Goal: Information Seeking & Learning: Learn about a topic

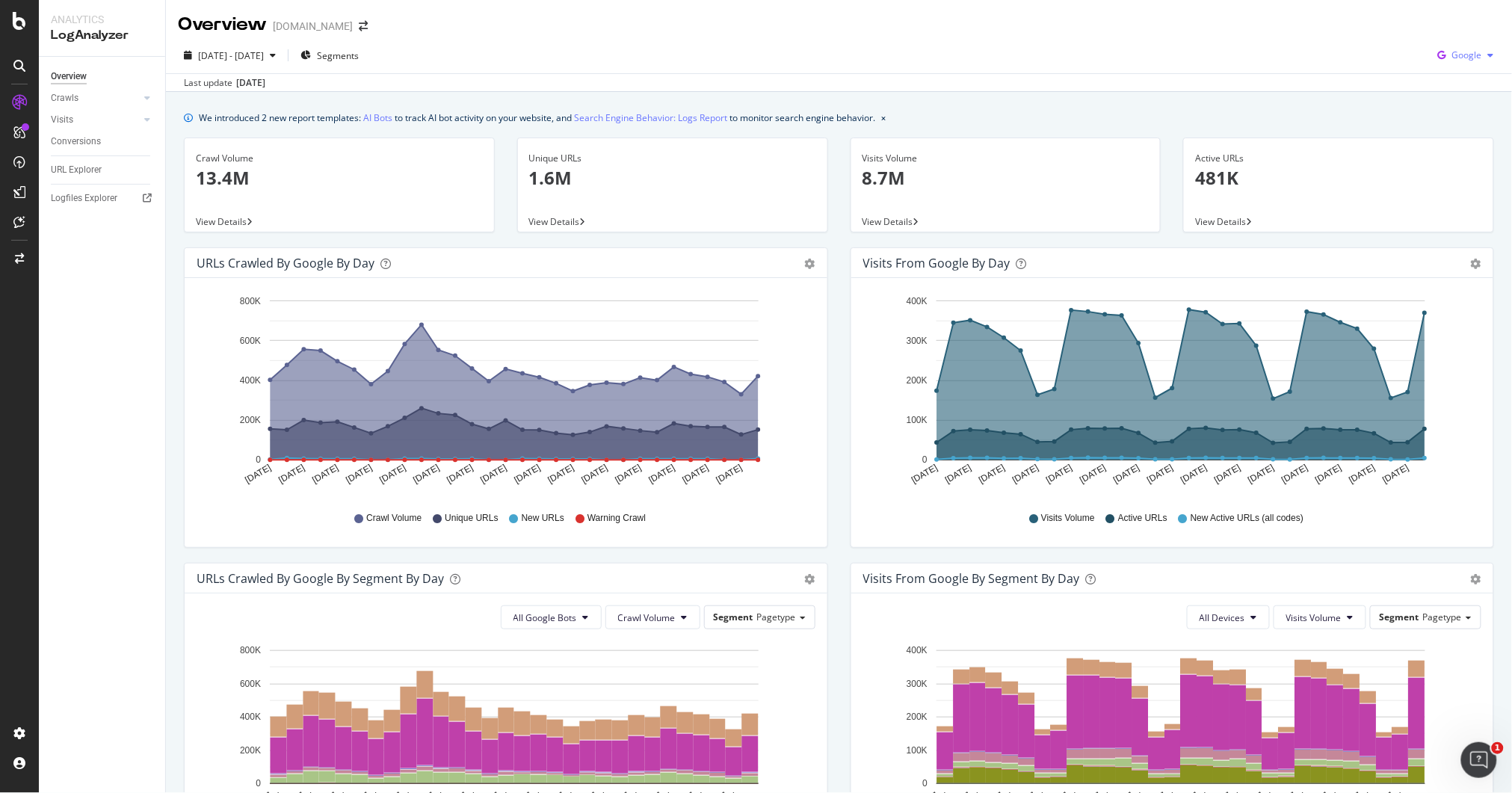
click at [1450, 61] on div "Google" at bounding box center [1466, 55] width 68 height 22
click at [1450, 143] on span "OpenAI" at bounding box center [1464, 140] width 55 height 14
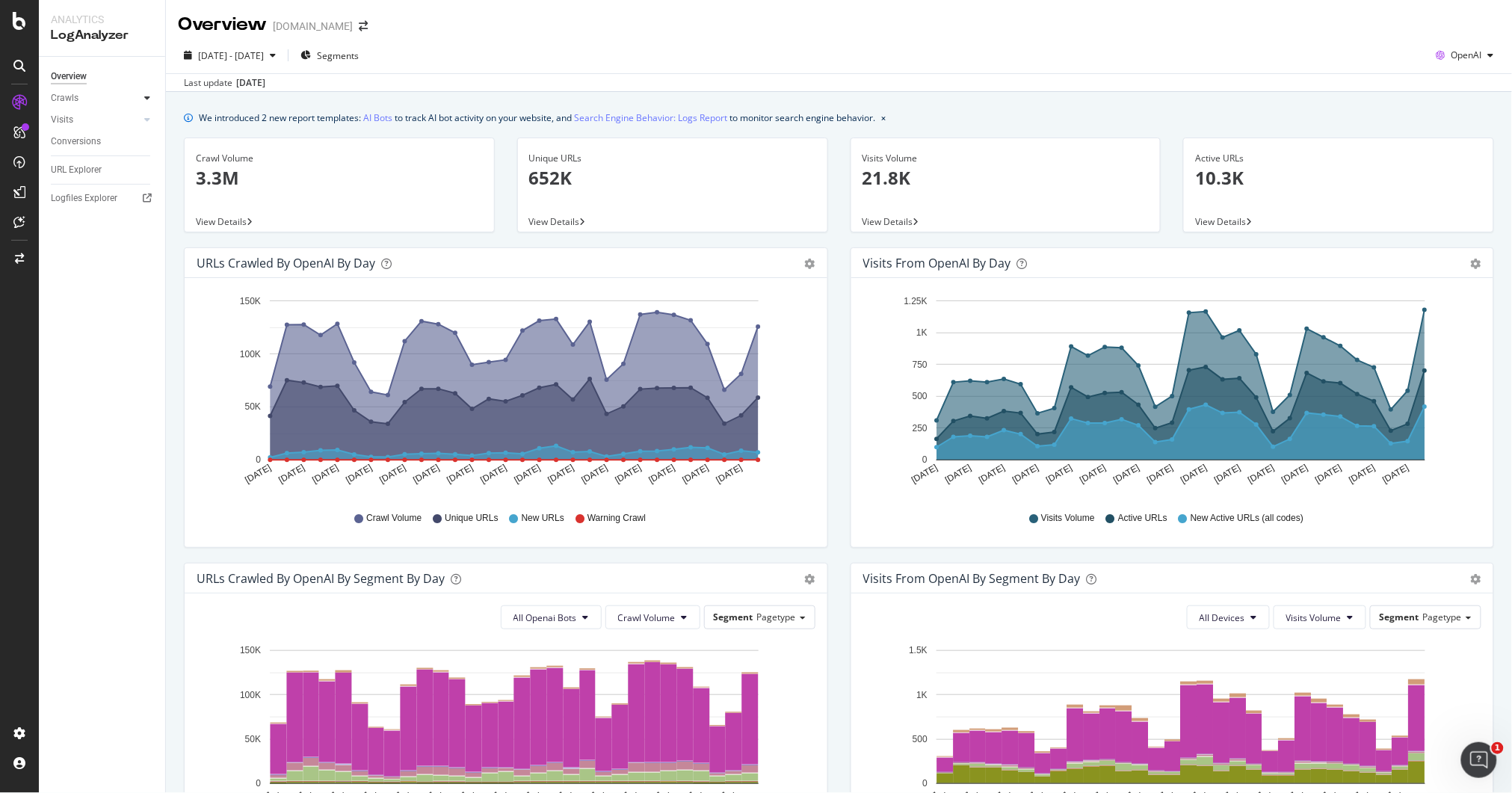
click at [139, 98] on div at bounding box center [147, 98] width 15 height 15
click at [84, 180] on div "HTTP Codes" at bounding box center [83, 179] width 50 height 16
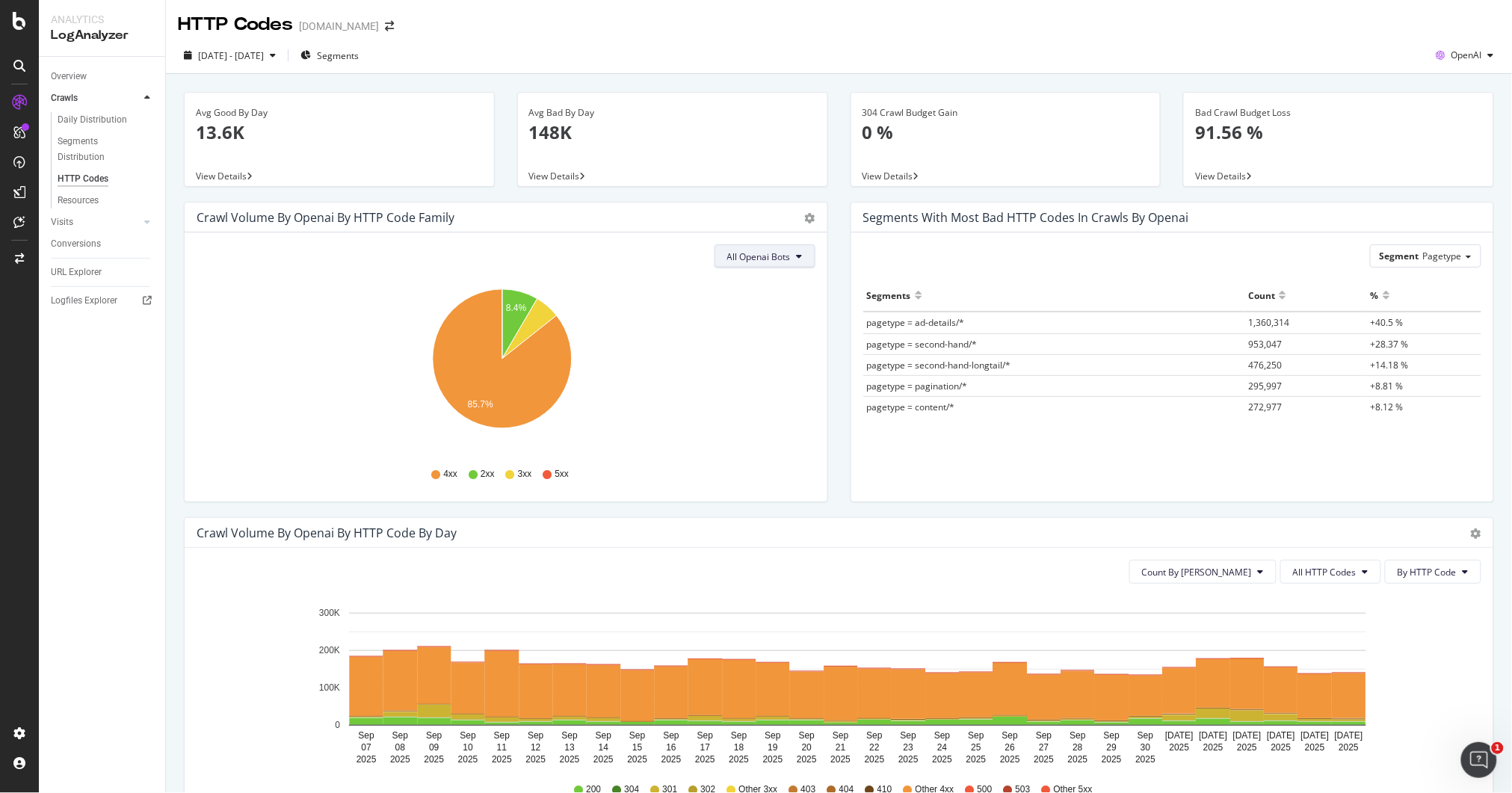
click at [777, 244] on div "All Openai Bots Hold CMD (⌘) while clicking to filter the report. 8.4% 85.7% HT…" at bounding box center [506, 366] width 642 height 269
click at [783, 260] on span "All Openai Bots" at bounding box center [758, 257] width 63 height 13
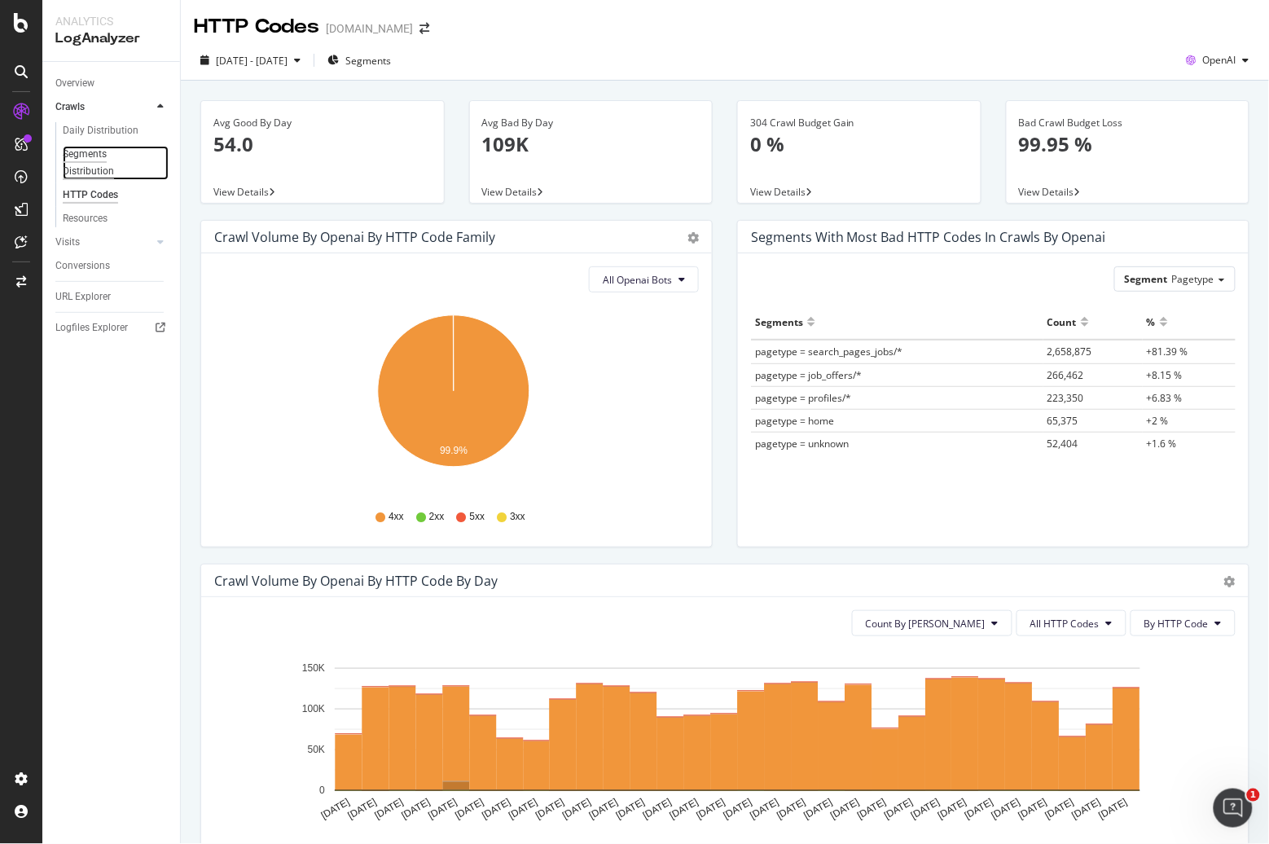
click at [90, 163] on div "Segments Distribution" at bounding box center [108, 163] width 90 height 34
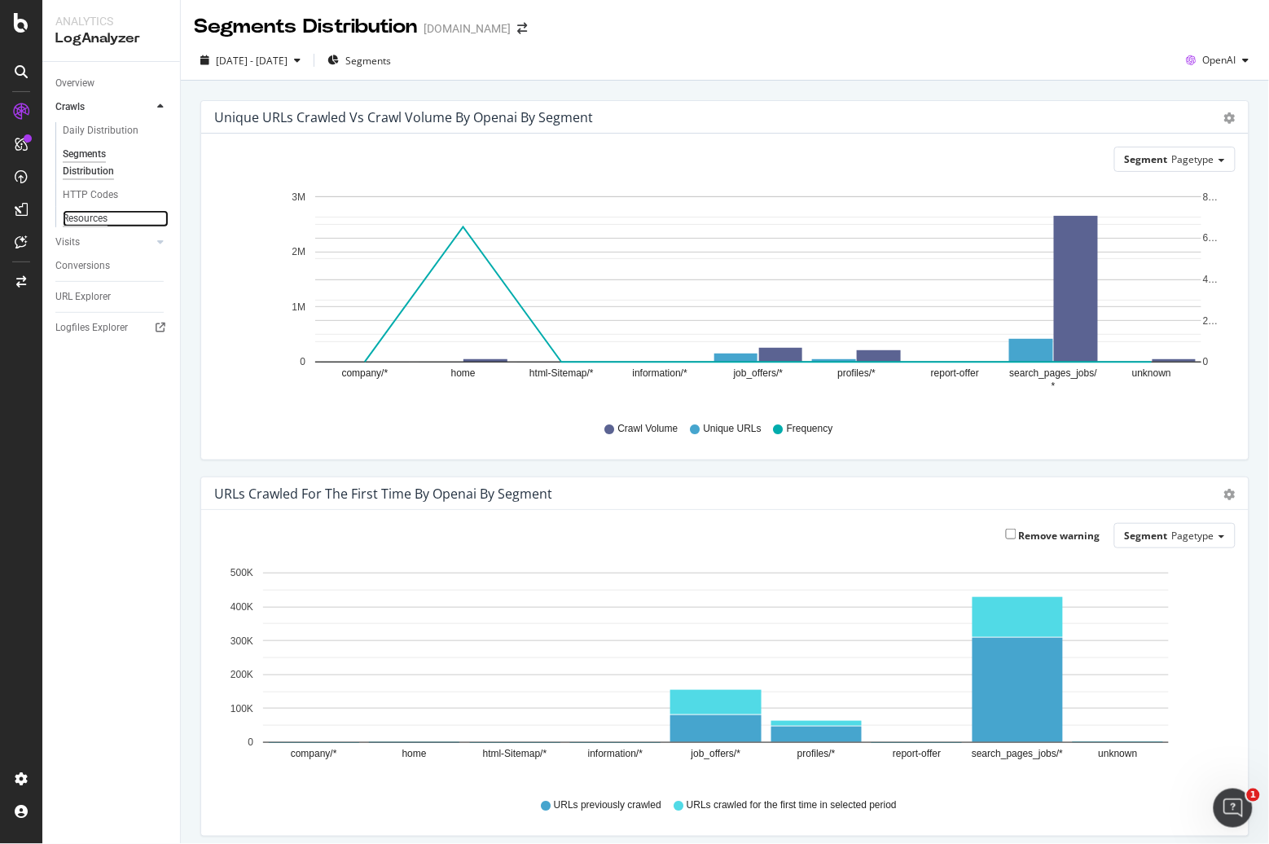
click at [88, 222] on div "Resources" at bounding box center [85, 218] width 45 height 17
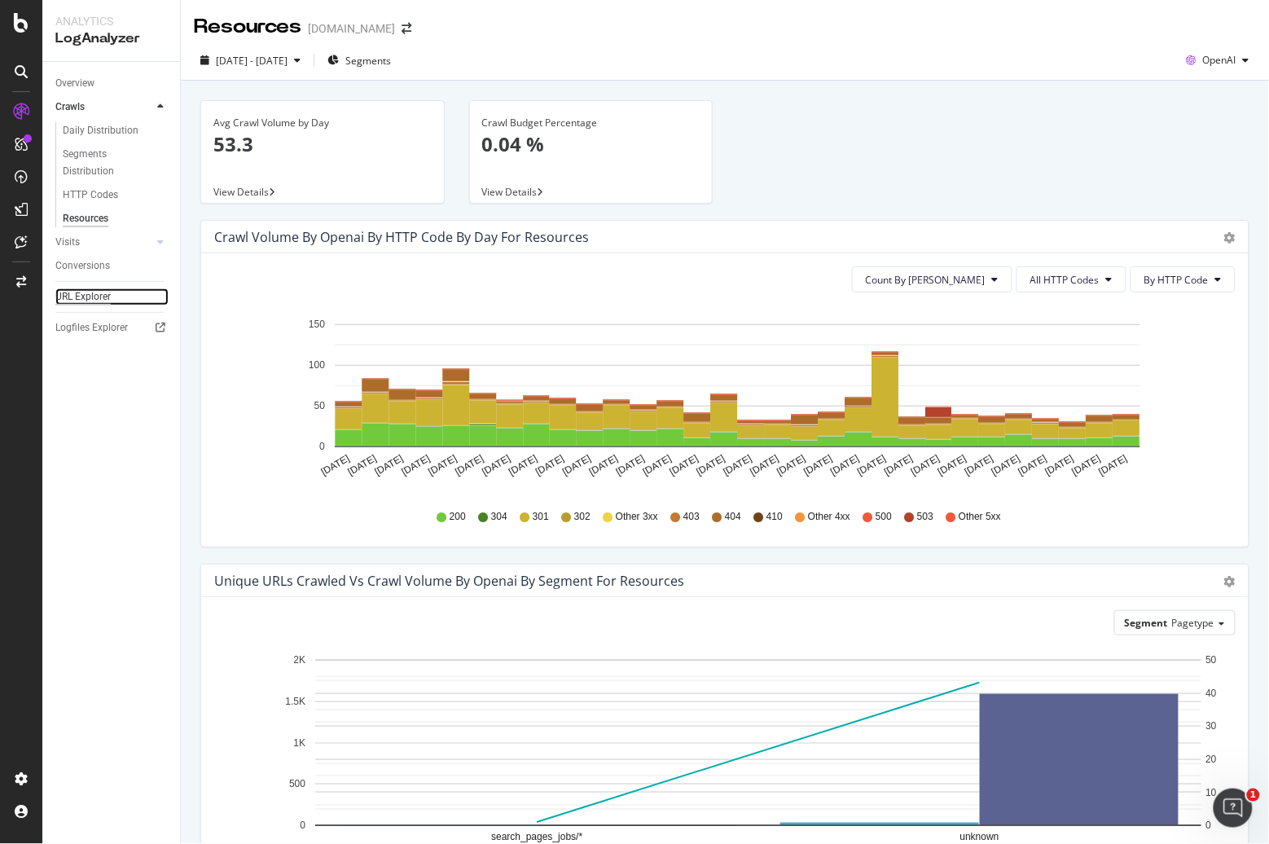
click at [83, 294] on div "URL Explorer" at bounding box center [82, 296] width 55 height 17
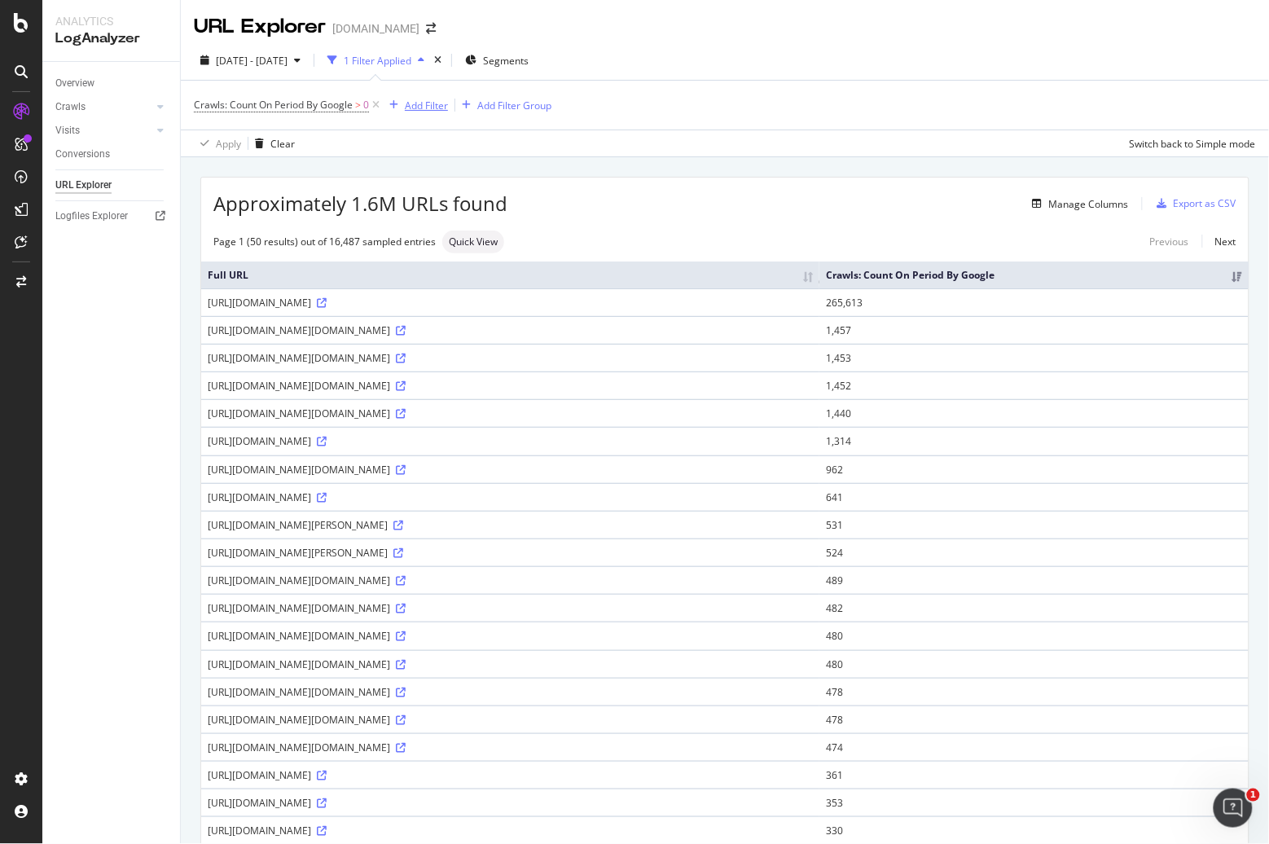
click at [439, 103] on div "Add Filter" at bounding box center [426, 106] width 43 height 14
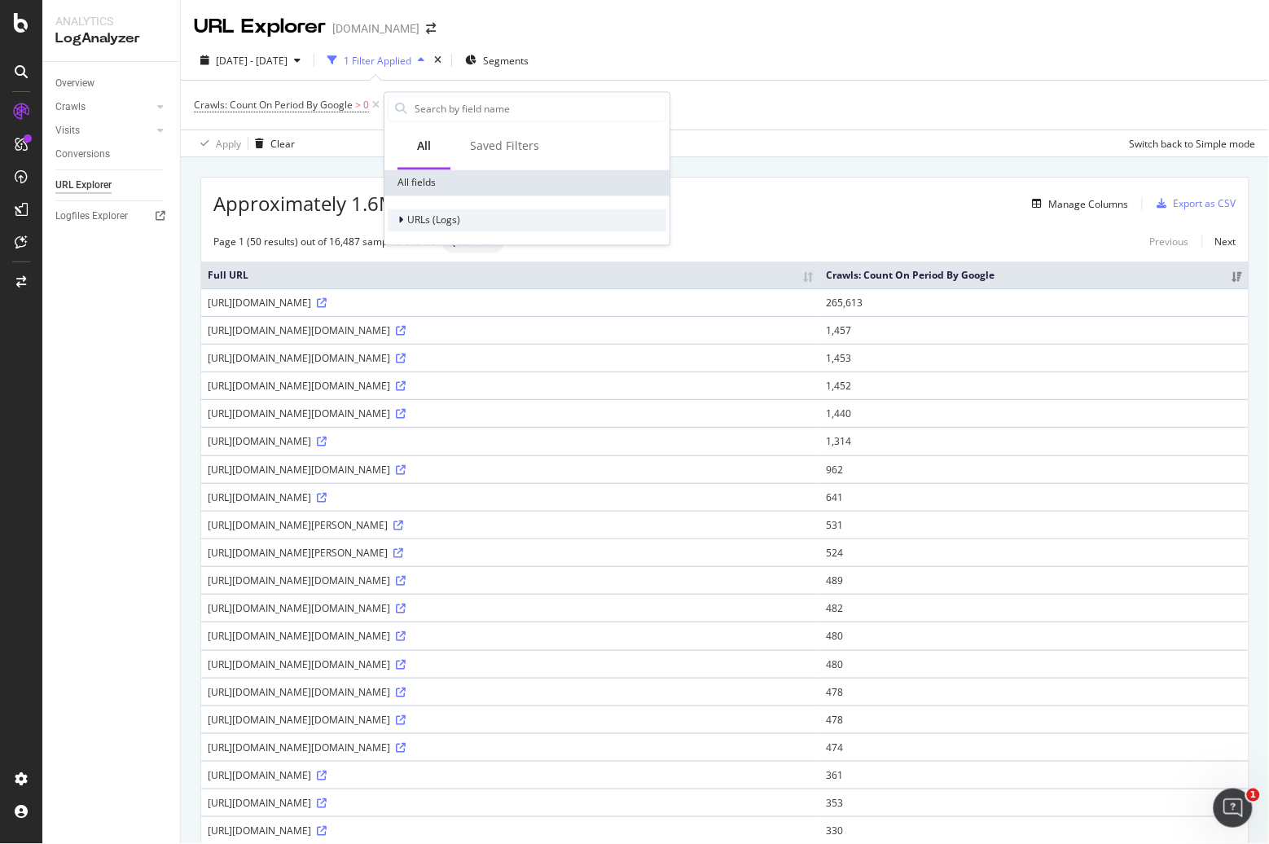
click at [467, 218] on div "URLs (Logs)" at bounding box center [527, 220] width 279 height 23
click at [422, 242] on span "URL Scheme" at bounding box center [445, 243] width 57 height 14
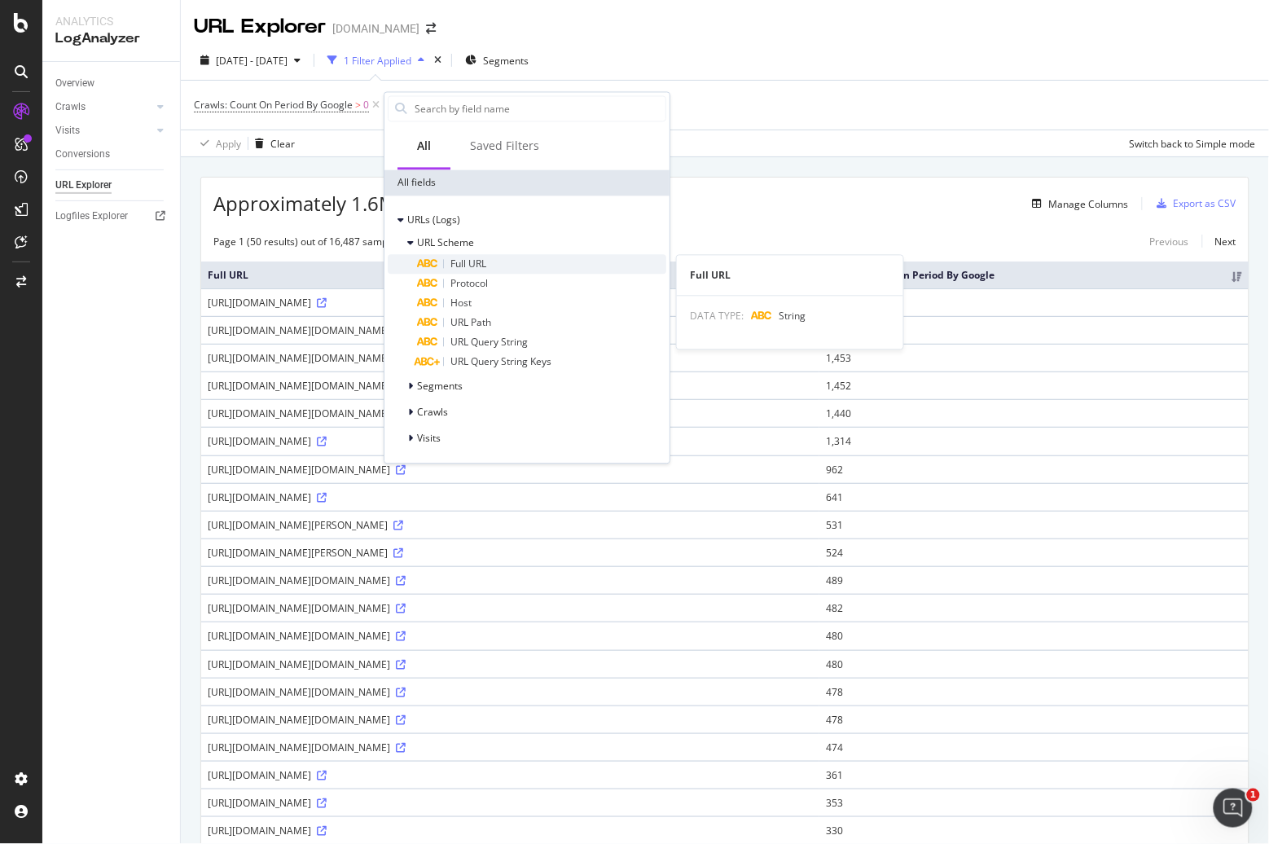
click at [466, 263] on span "Full URL" at bounding box center [468, 264] width 36 height 14
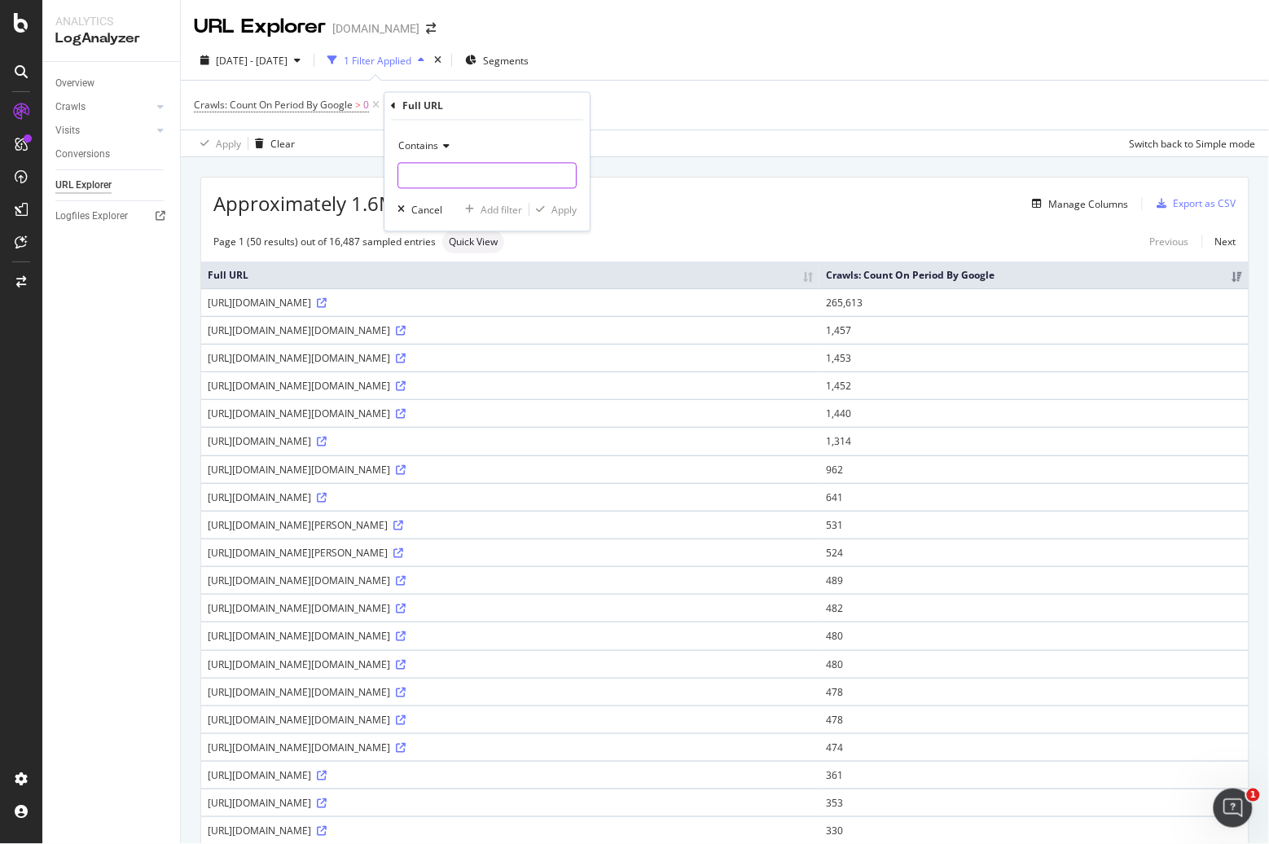
click at [457, 169] on input "text" at bounding box center [487, 176] width 178 height 26
type input "orientacion-laboral.infojobs"
click at [565, 220] on div "Contains orientacion-laboral.infojobs Cancel Add filter Apply" at bounding box center [486, 176] width 205 height 111
click at [564, 214] on div "Apply" at bounding box center [563, 210] width 25 height 14
